Goal: Information Seeking & Learning: Learn about a topic

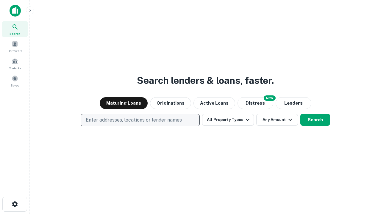
click at [140, 120] on p "Enter addresses, locations or lender names" at bounding box center [134, 120] width 96 height 7
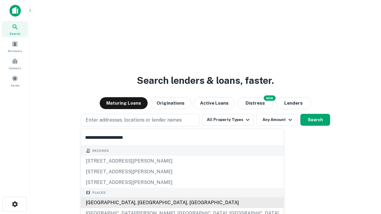
click at [142, 203] on div "[GEOGRAPHIC_DATA], [GEOGRAPHIC_DATA], [GEOGRAPHIC_DATA]" at bounding box center [182, 203] width 203 height 11
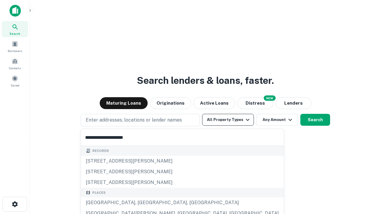
click at [228, 120] on button "All Property Types" at bounding box center [228, 120] width 52 height 12
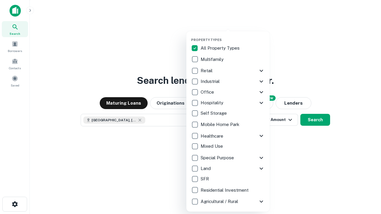
click at [233, 36] on button "button" at bounding box center [232, 36] width 83 height 0
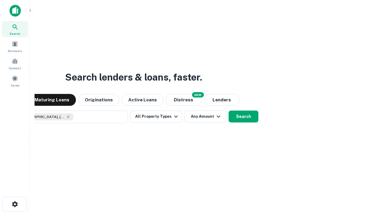
scroll to position [10, 0]
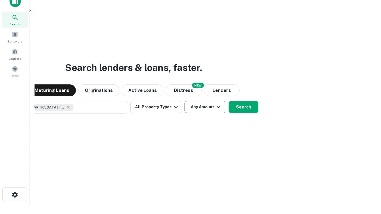
click at [185, 101] on button "Any Amount" at bounding box center [206, 107] width 42 height 12
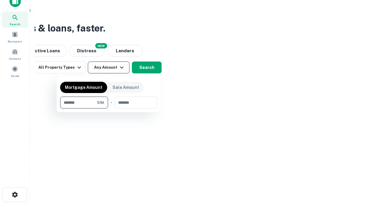
type input "*******"
click at [109, 109] on button "button" at bounding box center [108, 109] width 97 height 0
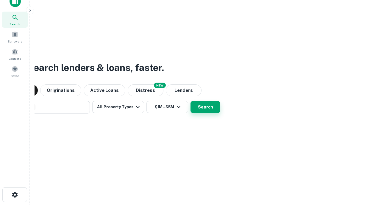
click at [191, 101] on button "Search" at bounding box center [206, 107] width 30 height 12
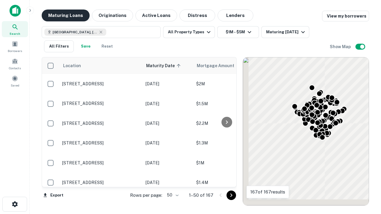
click at [65, 15] on button "Maturing Loans" at bounding box center [66, 16] width 48 height 12
